Goal: Check status: Check status

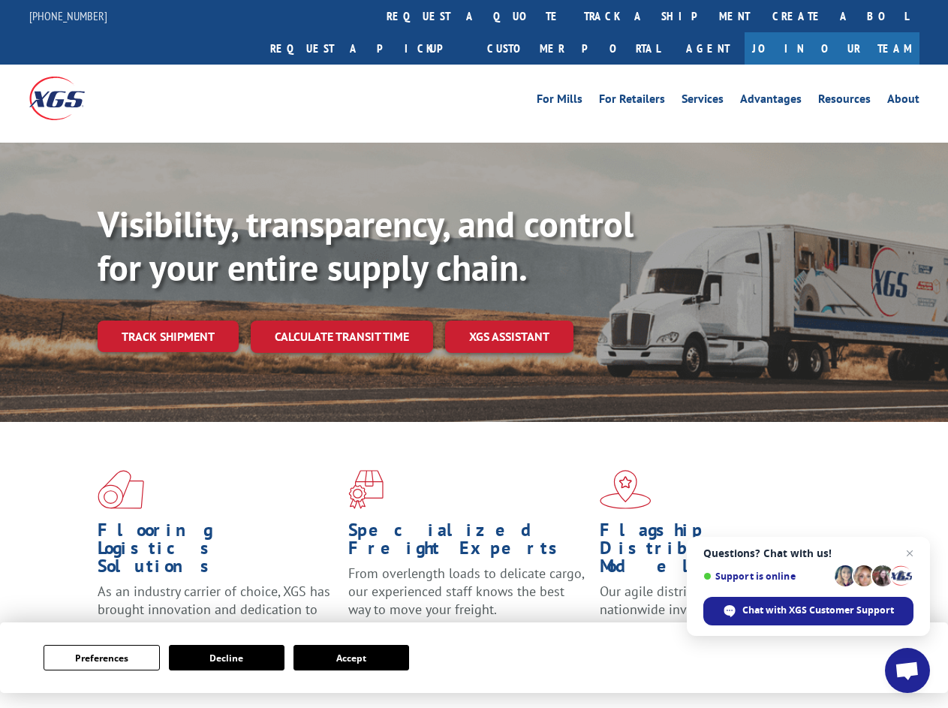
click at [474, 354] on div "Visibility, transparency, and control for your entire supply chain. Track shipm…" at bounding box center [523, 307] width 851 height 209
click at [101, 658] on button "Preferences" at bounding box center [102, 658] width 116 height 26
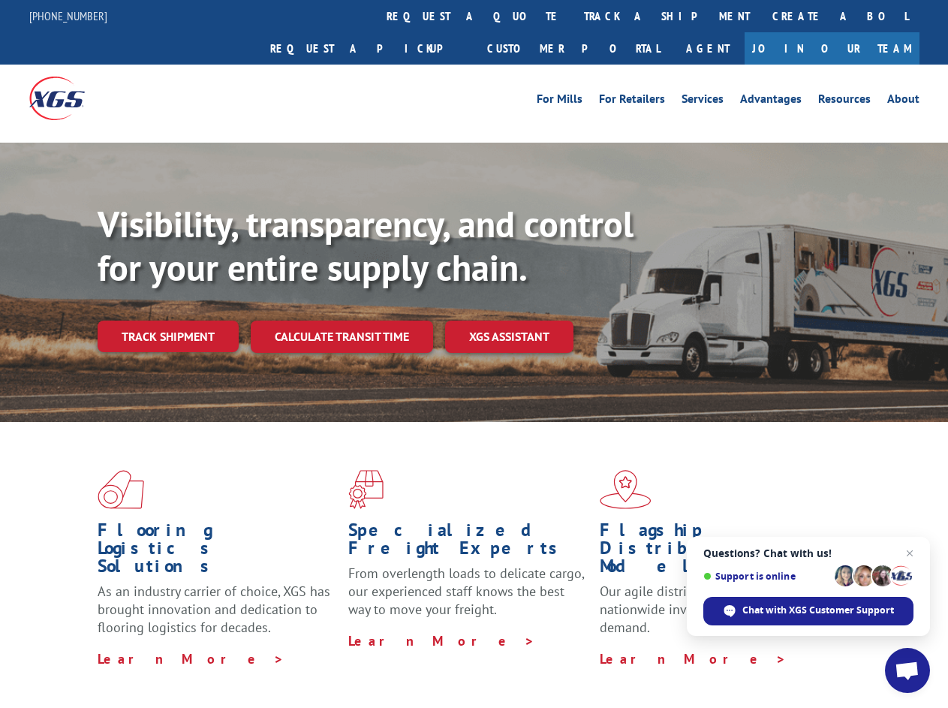
click at [227, 658] on div "Flooring Logistics Solutions As an industry carrier of choice, XGS has brought …" at bounding box center [474, 573] width 948 height 302
click at [351, 658] on div "Flooring Logistics Solutions As an industry carrier of choice, XGS has brought …" at bounding box center [474, 573] width 948 height 302
click at [474, 354] on div "Visibility, transparency, and control for your entire supply chain. Track shipm…" at bounding box center [523, 307] width 851 height 209
click at [573, 16] on link "track a shipment" at bounding box center [667, 16] width 188 height 32
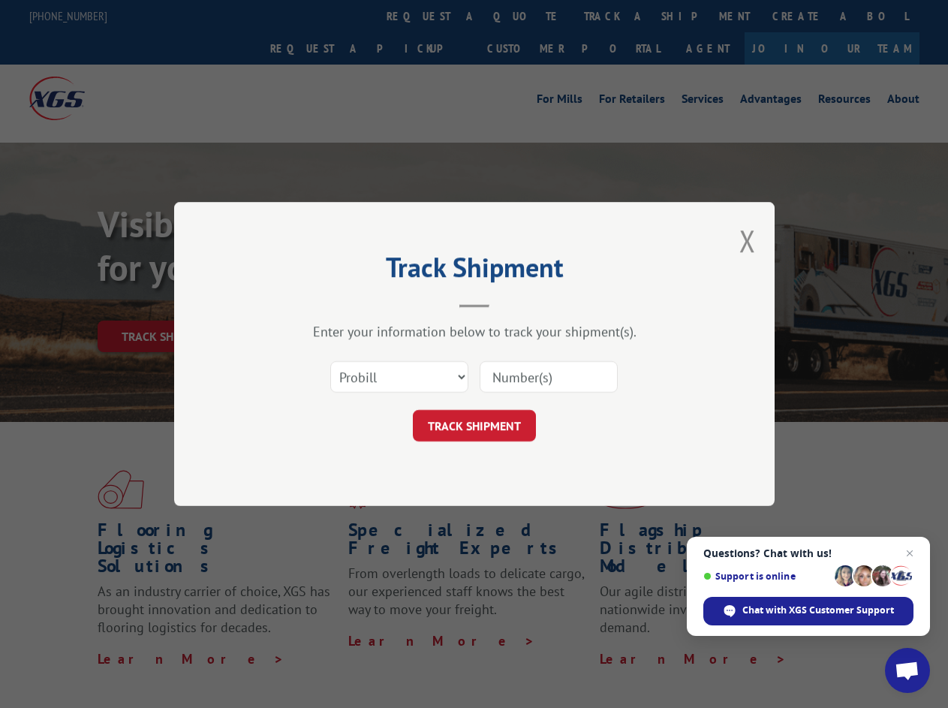
click at [524, 16] on div "Track Shipment Enter your information below to track your shipment(s). Select c…" at bounding box center [474, 354] width 948 height 708
click at [618, 16] on div "Track Shipment Enter your information below to track your shipment(s). Select c…" at bounding box center [474, 354] width 948 height 708
click at [167, 303] on div "Track Shipment Enter your information below to track your shipment(s). Select c…" at bounding box center [474, 354] width 948 height 708
click at [341, 303] on header "Track Shipment" at bounding box center [474, 282] width 450 height 51
